Goal: Feedback & Contribution: Contribute content

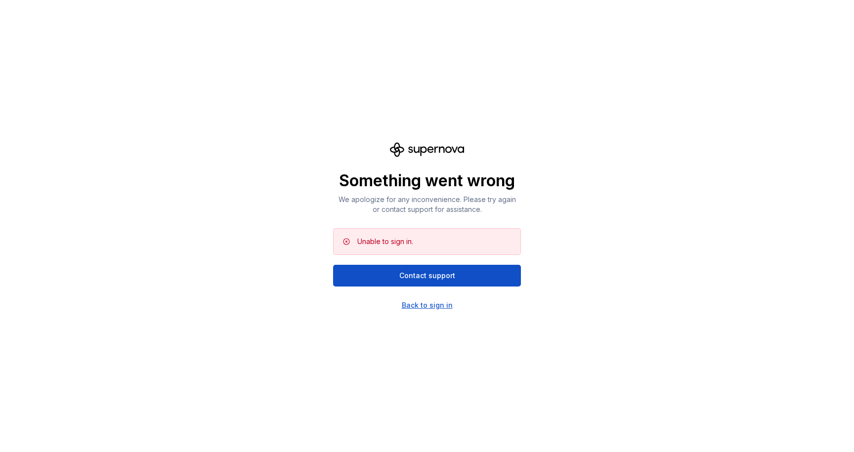
click at [437, 309] on div "Back to sign in" at bounding box center [427, 305] width 51 height 10
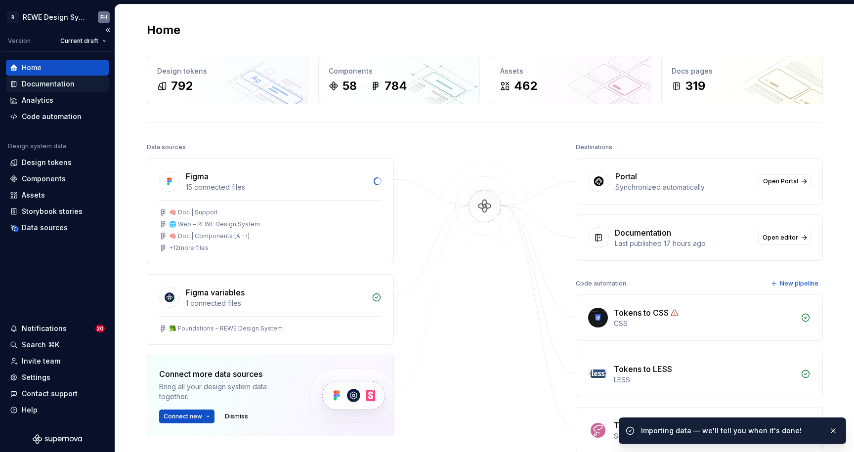
click at [51, 82] on div "Documentation" at bounding box center [48, 84] width 53 height 10
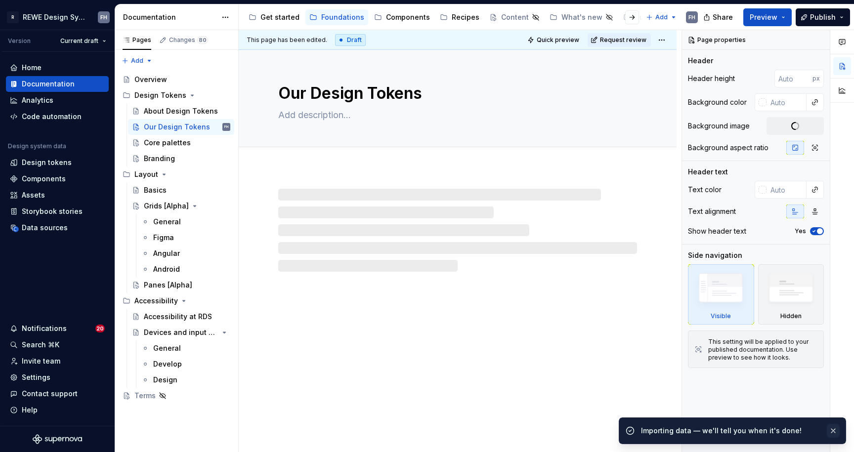
click at [834, 429] on button "button" at bounding box center [833, 431] width 13 height 14
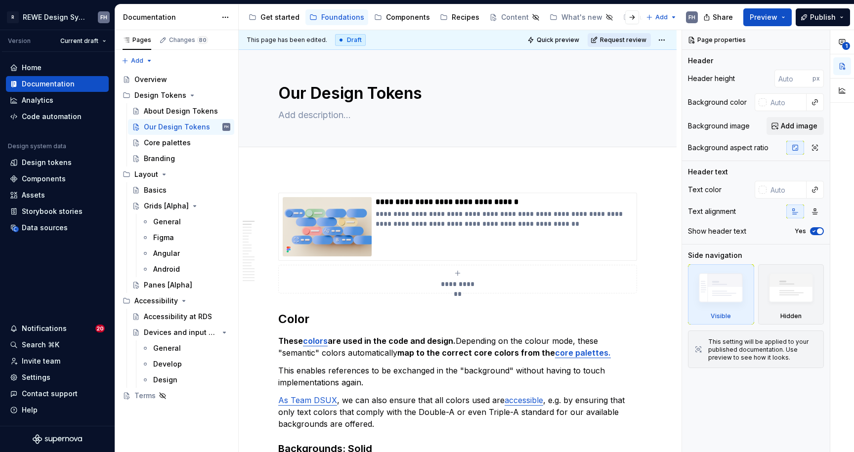
click at [620, 44] on button "Request review" at bounding box center [619, 40] width 63 height 14
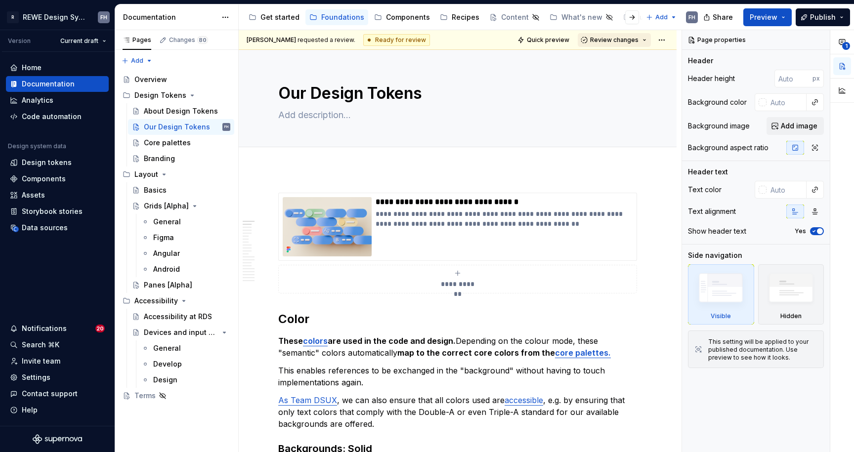
click at [614, 35] on button "Review changes" at bounding box center [614, 40] width 73 height 14
click at [634, 56] on div "Approve" at bounding box center [641, 59] width 86 height 10
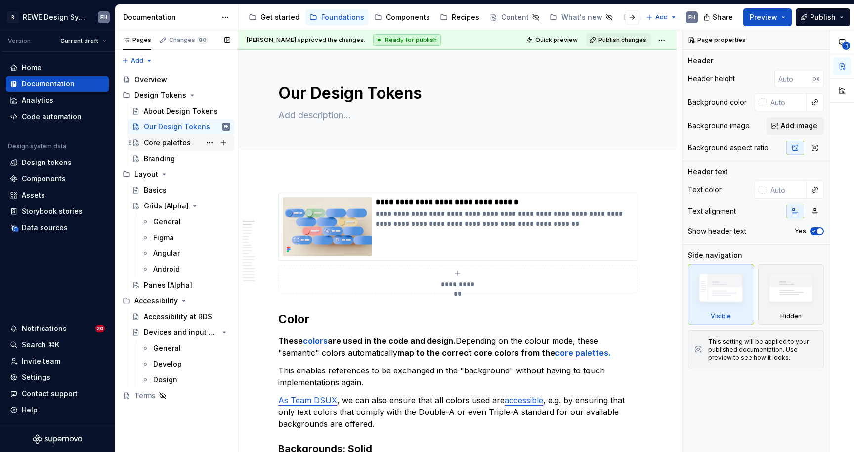
click at [162, 146] on div "Core palettes" at bounding box center [167, 143] width 47 height 10
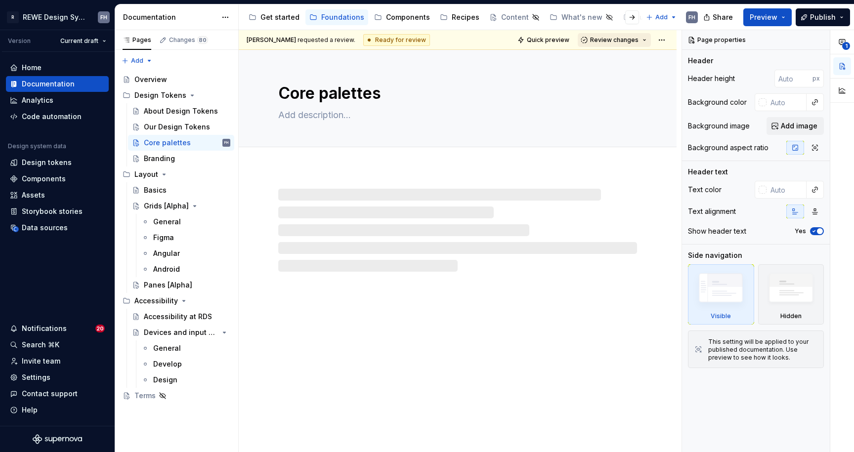
click at [633, 39] on span "Review changes" at bounding box center [614, 40] width 48 height 8
click at [634, 60] on div "Approve" at bounding box center [641, 59] width 86 height 10
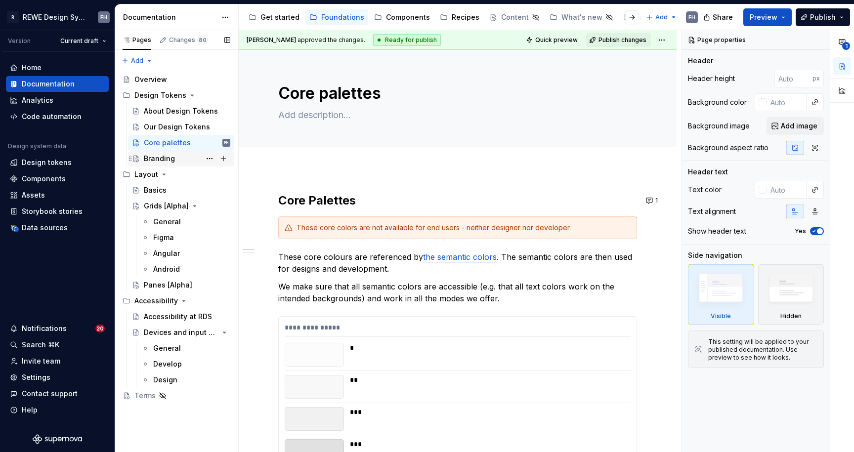
click at [170, 162] on div "Branding" at bounding box center [159, 159] width 31 height 10
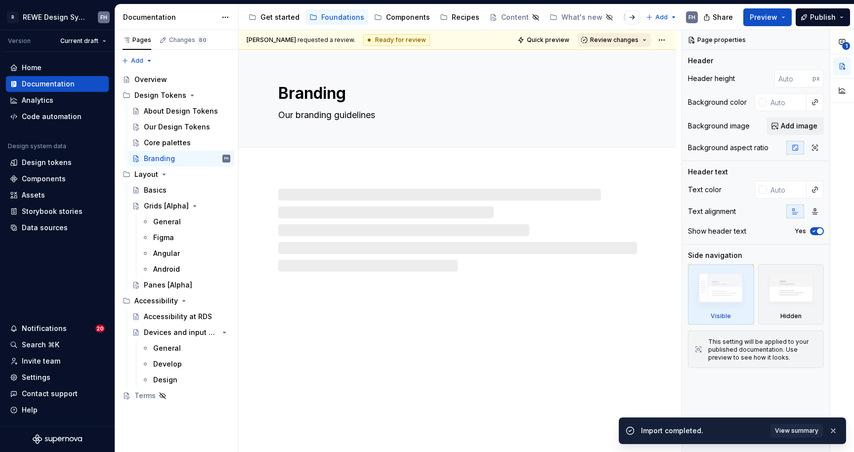
click at [614, 39] on span "Review changes" at bounding box center [614, 40] width 48 height 8
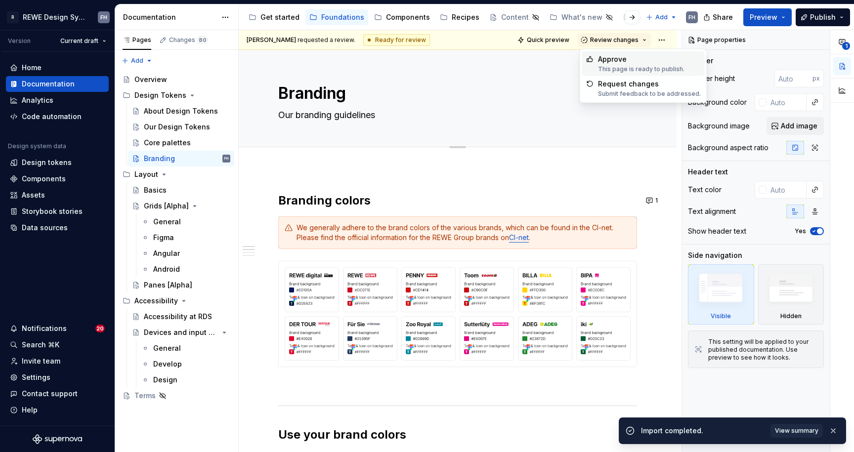
drag, startPoint x: 620, startPoint y: 60, endPoint x: 543, endPoint y: 78, distance: 78.5
click at [620, 60] on div "Approve" at bounding box center [641, 59] width 86 height 10
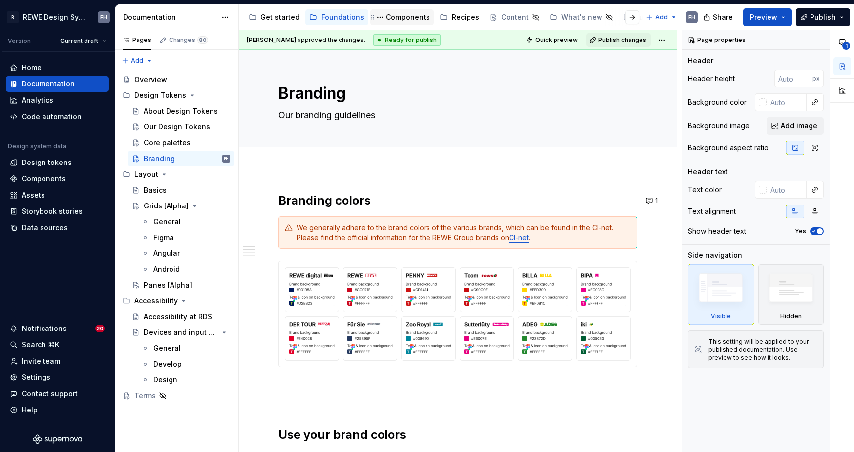
click at [401, 18] on div "Components" at bounding box center [408, 17] width 44 height 10
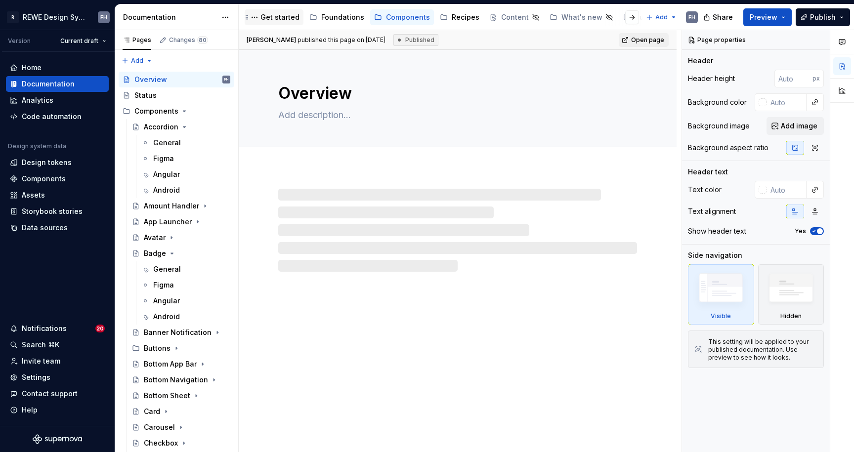
click at [273, 17] on div "Get started" at bounding box center [279, 17] width 39 height 10
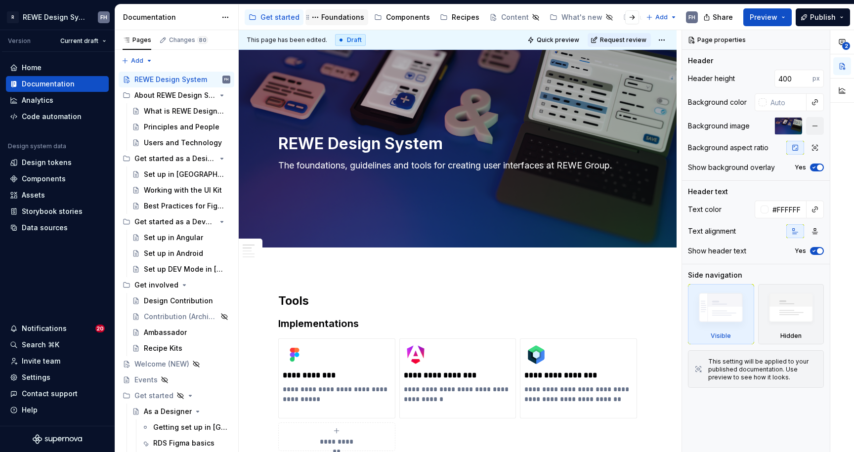
click at [339, 17] on div "Foundations" at bounding box center [342, 17] width 43 height 10
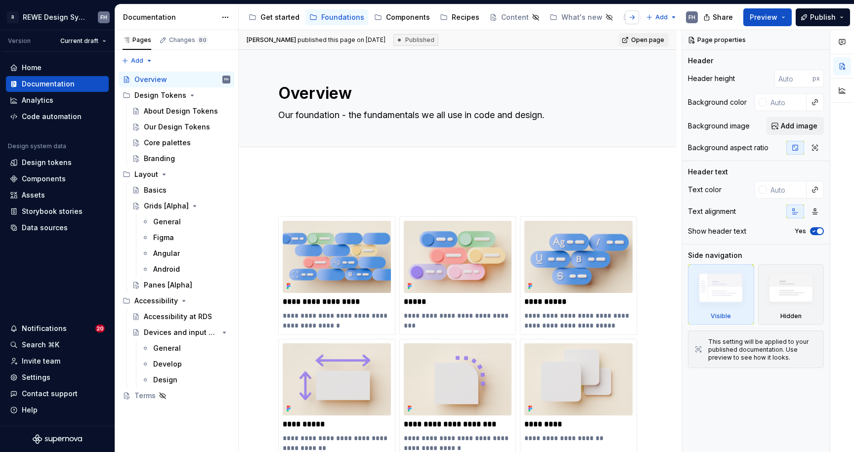
click at [626, 17] on button "button" at bounding box center [632, 17] width 14 height 14
click at [617, 15] on button "Page tree" at bounding box center [623, 17] width 12 height 12
click at [623, 16] on html "R REWE Design System FH Version Current draft Home Documentation Analytics Code…" at bounding box center [427, 226] width 854 height 452
click at [629, 16] on div "Assets" at bounding box center [640, 17] width 23 height 10
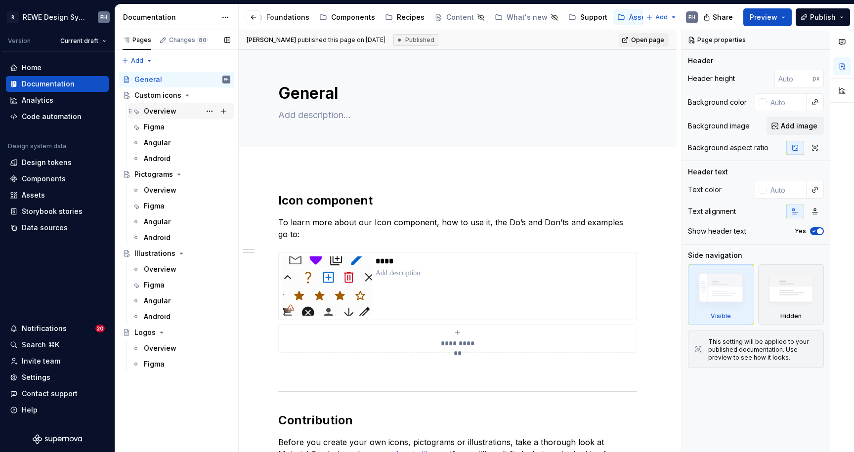
click at [167, 111] on div "Overview" at bounding box center [160, 111] width 33 height 10
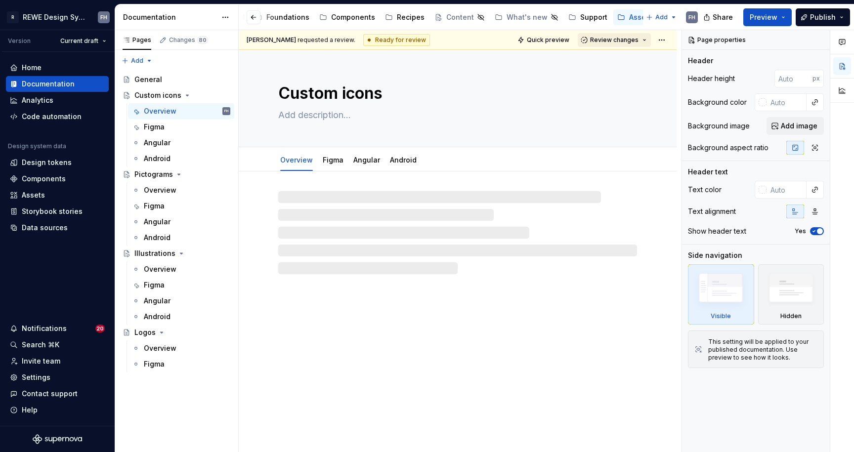
click at [636, 42] on span "Review changes" at bounding box center [614, 40] width 48 height 8
click at [637, 58] on div "Approve" at bounding box center [641, 59] width 86 height 10
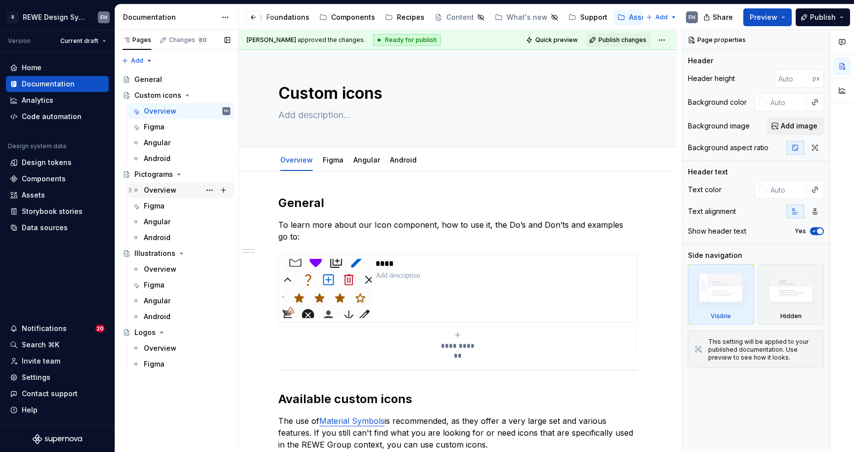
click at [173, 189] on div "Overview" at bounding box center [160, 190] width 33 height 10
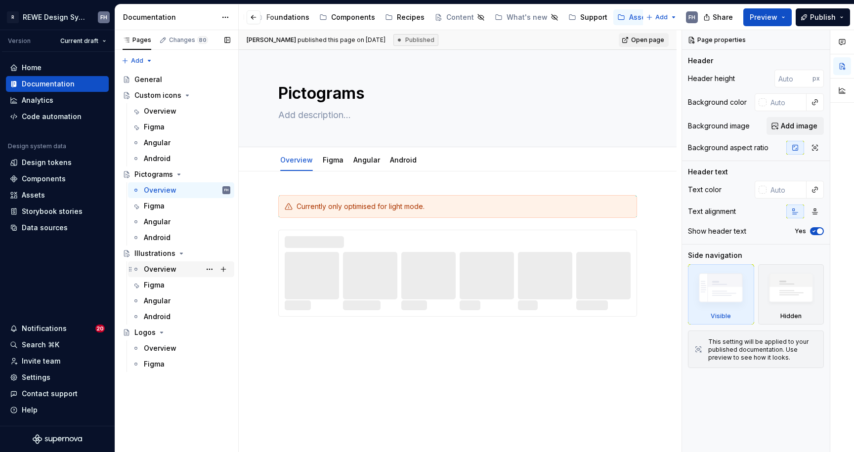
click at [156, 270] on div "Overview" at bounding box center [160, 269] width 33 height 10
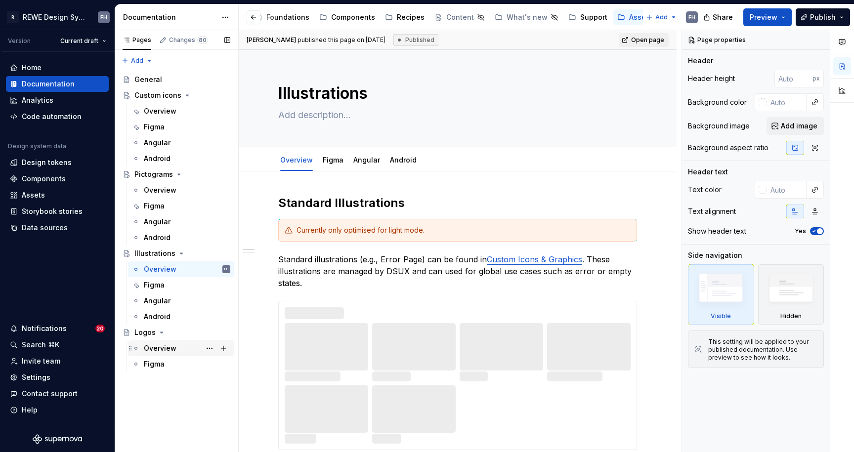
click at [163, 345] on div "Overview" at bounding box center [160, 348] width 33 height 10
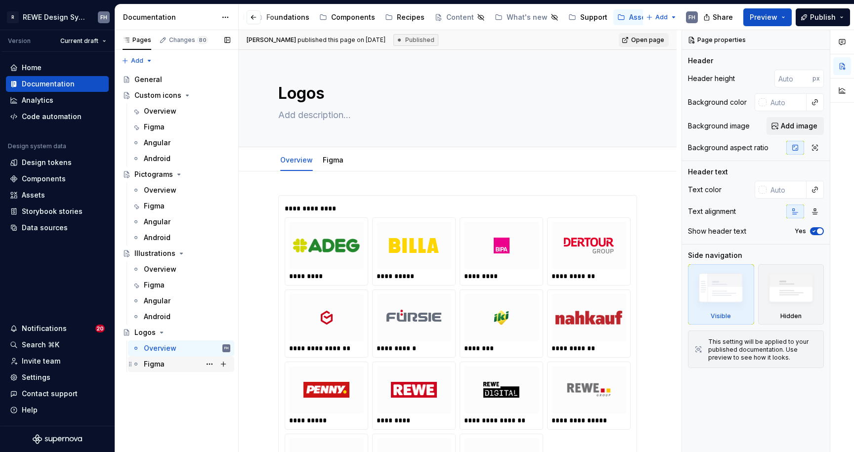
click at [166, 364] on div "Figma" at bounding box center [187, 364] width 86 height 14
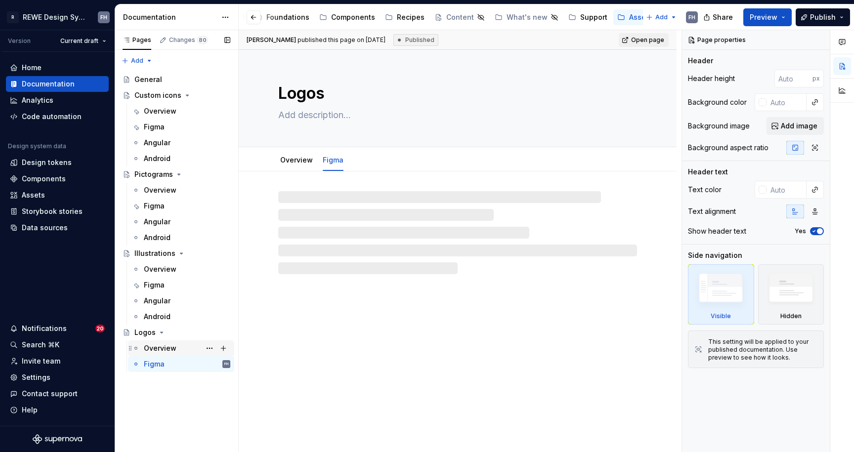
click at [183, 350] on div "Overview" at bounding box center [187, 348] width 86 height 14
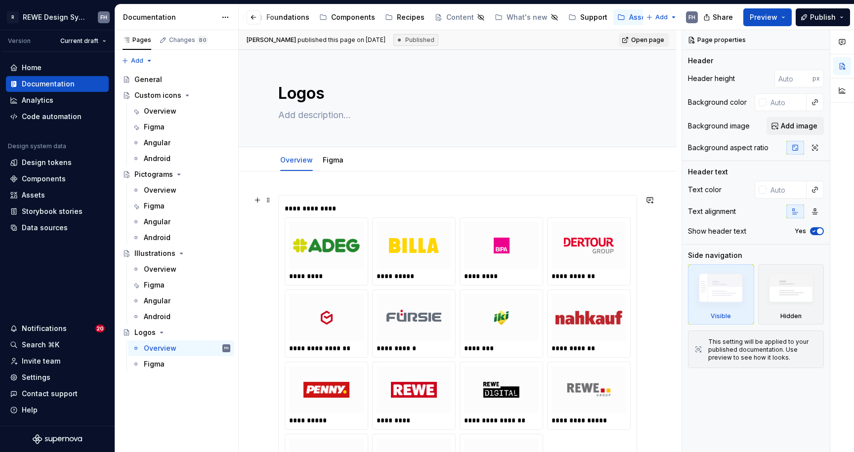
scroll to position [311, 0]
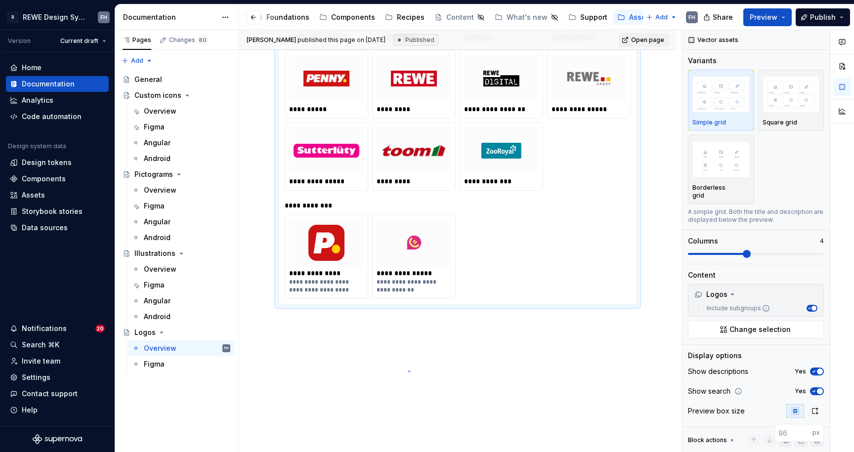
click at [409, 371] on div "**********" at bounding box center [460, 241] width 443 height 423
click at [345, 336] on div "**********" at bounding box center [458, 156] width 438 height 593
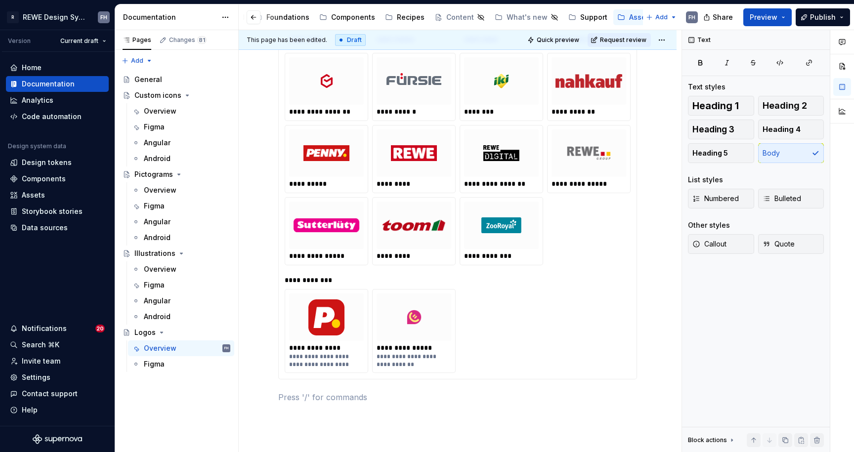
type textarea "*"
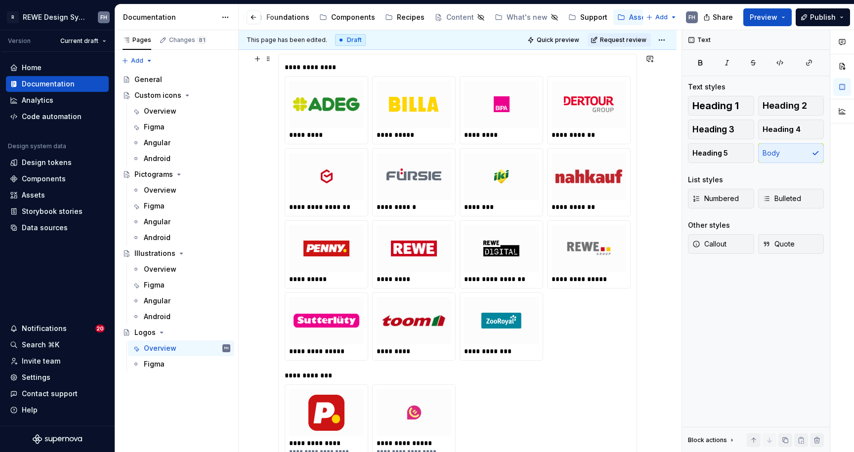
scroll to position [0, 0]
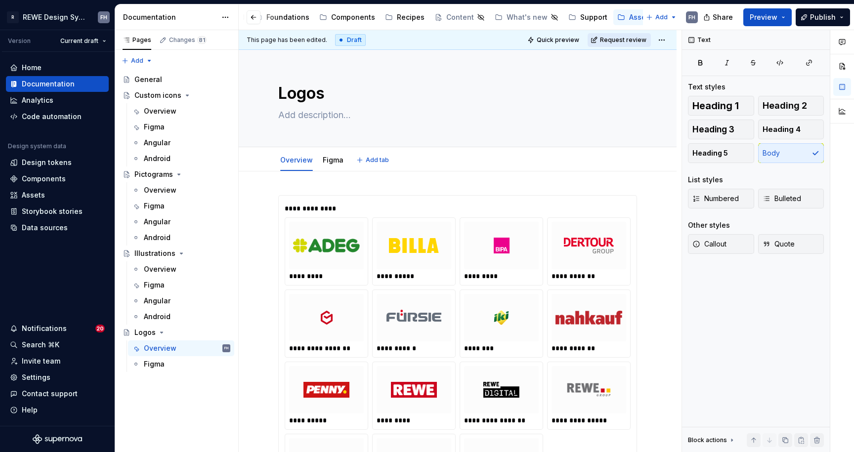
click at [629, 42] on span "Request review" at bounding box center [623, 40] width 46 height 8
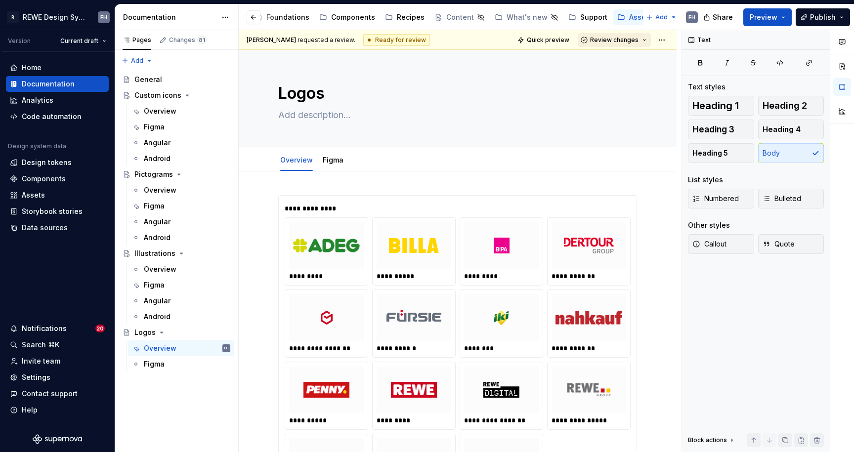
click at [634, 40] on span "Review changes" at bounding box center [614, 40] width 48 height 8
click at [629, 54] on div "Approve" at bounding box center [641, 59] width 86 height 10
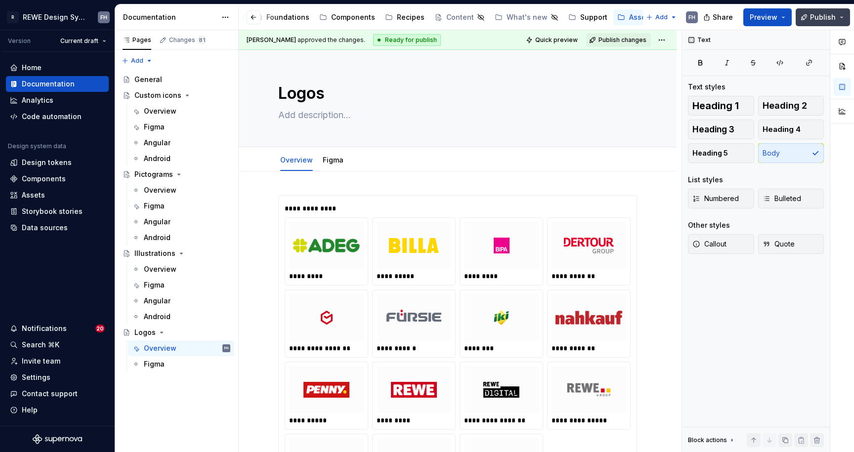
click at [833, 15] on span "Publish" at bounding box center [823, 17] width 26 height 10
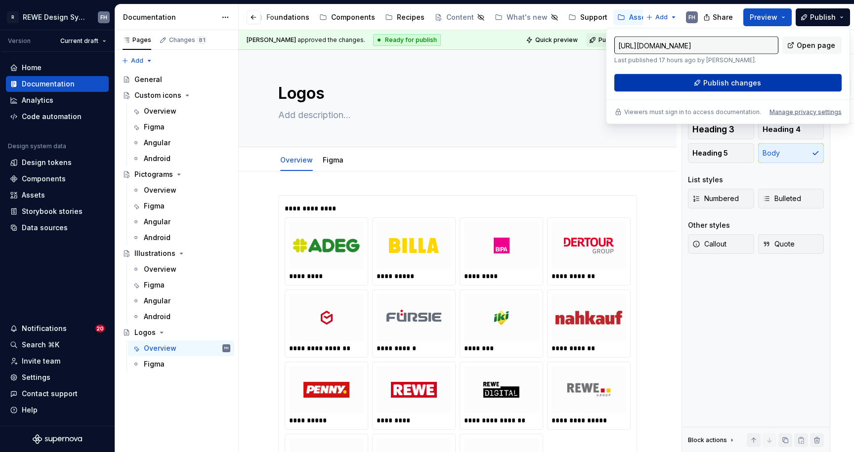
click at [747, 80] on span "Publish changes" at bounding box center [732, 83] width 58 height 10
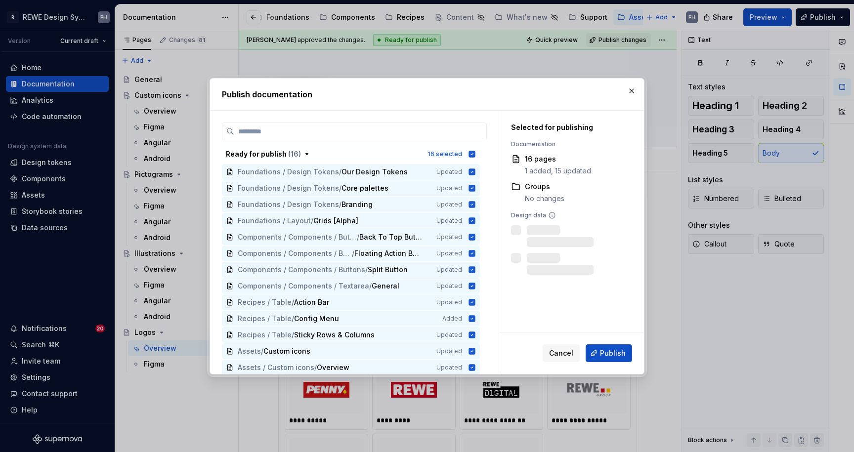
click at [616, 351] on span "Publish" at bounding box center [613, 353] width 26 height 10
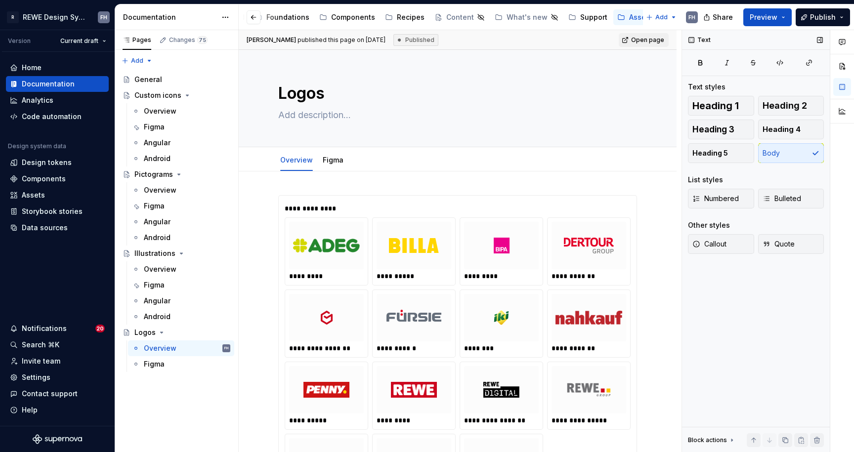
type textarea "*"
